Goal: Navigation & Orientation: Find specific page/section

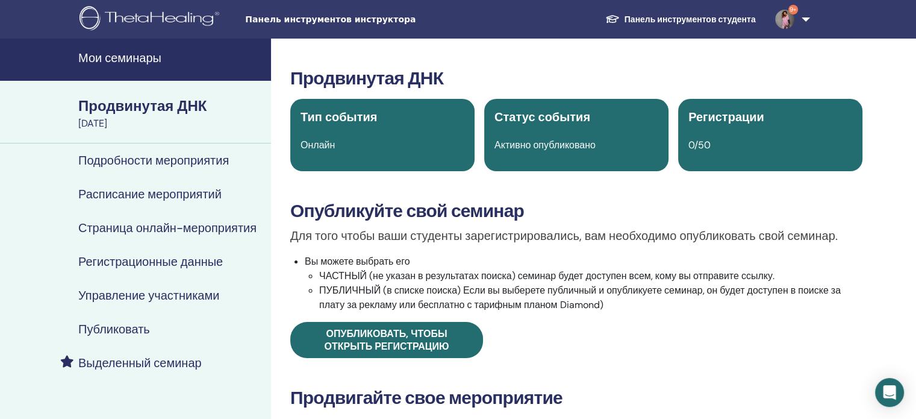
click at [133, 54] on font "Мои семинары" at bounding box center [119, 58] width 83 height 16
